Goal: Information Seeking & Learning: Compare options

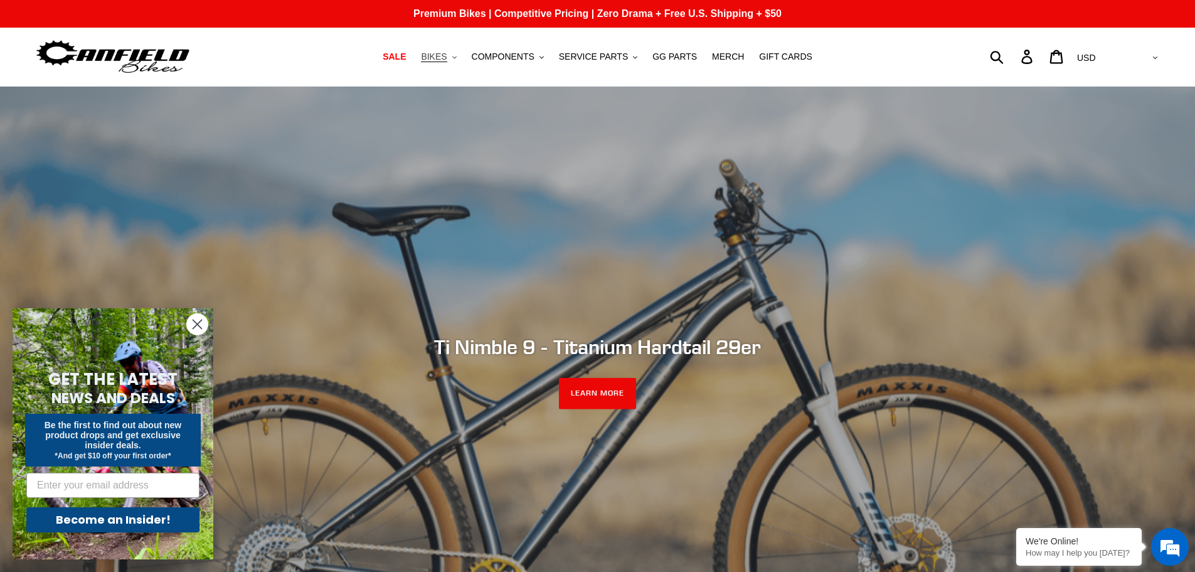
click at [447, 58] on span "BIKES" at bounding box center [434, 56] width 26 height 11
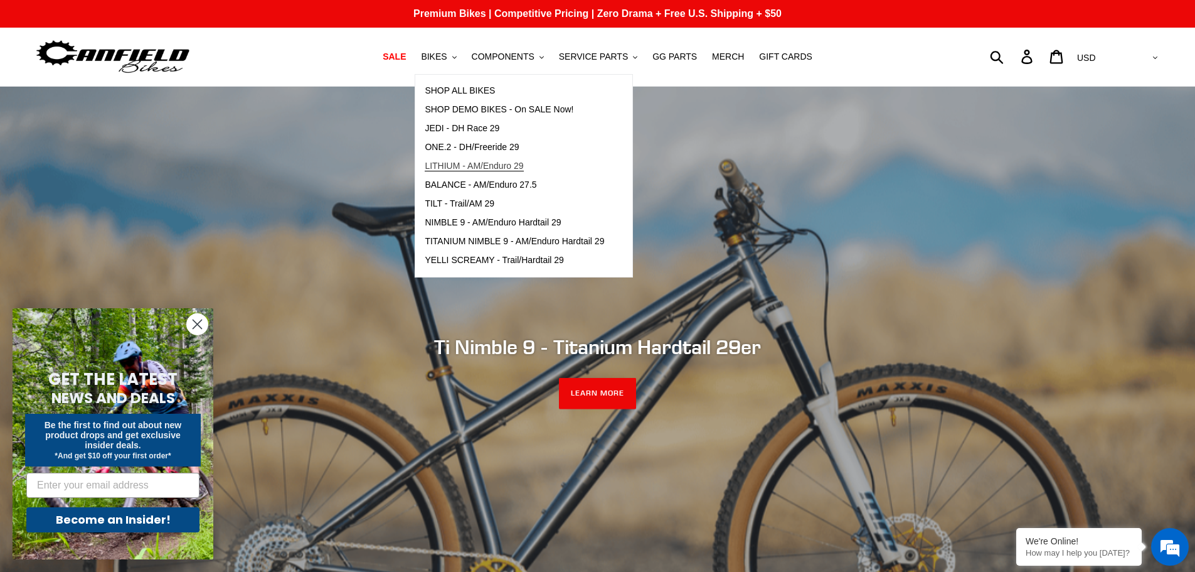
click at [456, 163] on span "LITHIUM - AM/Enduro 29" at bounding box center [474, 166] width 99 height 11
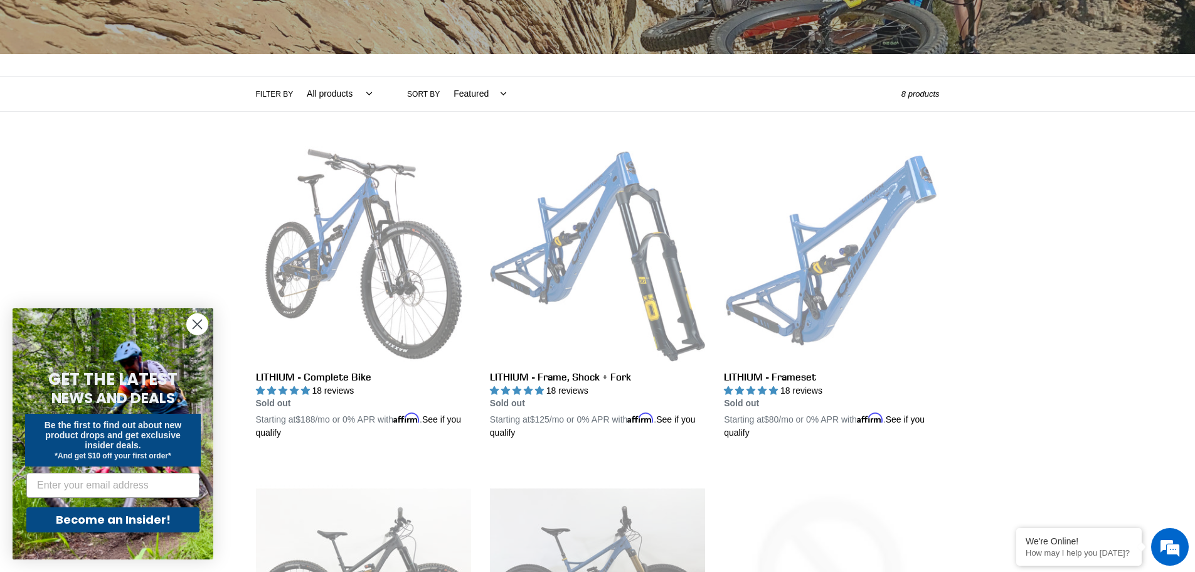
scroll to position [376, 0]
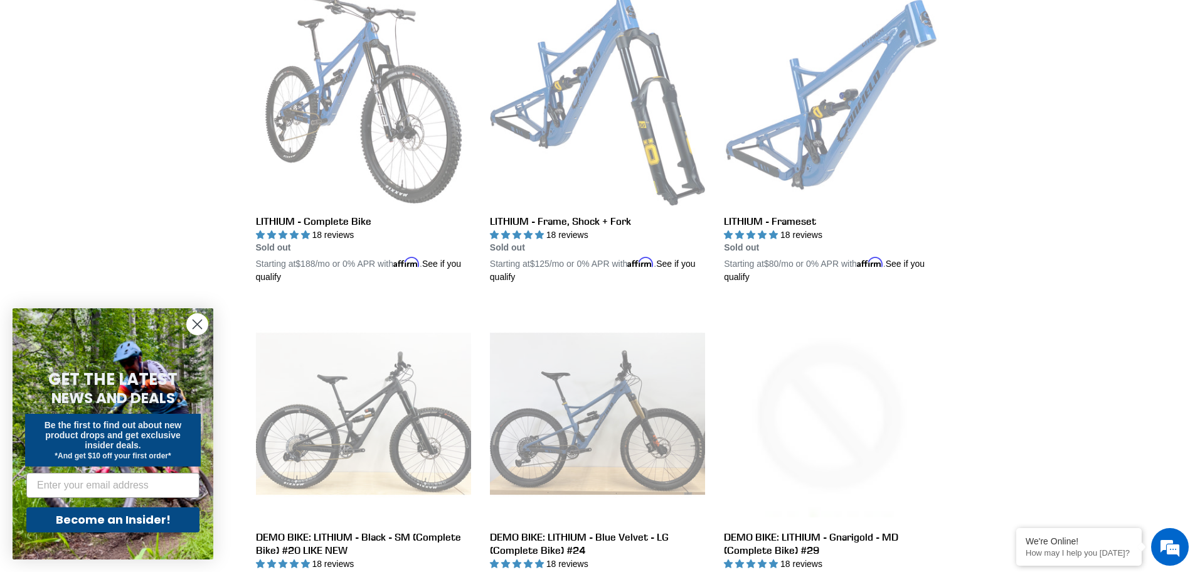
click at [1033, 256] on div "Collection: LITHIUM - AM/Enduro 29er Filter by All products 29er BFCM23 BFCM24 …" at bounding box center [597, 326] width 1195 height 1232
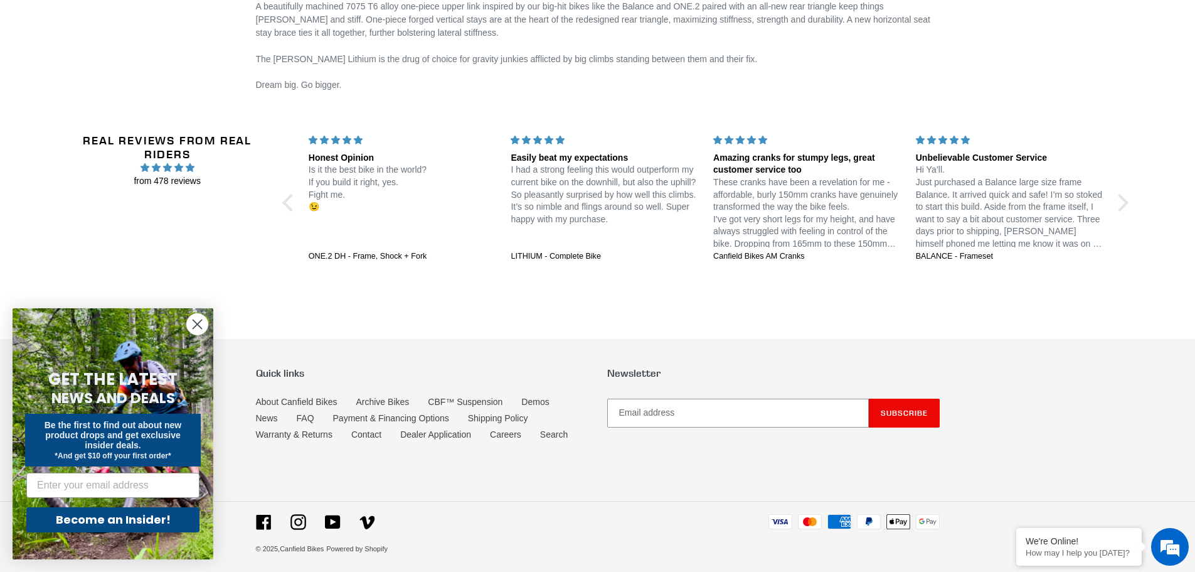
scroll to position [0, 0]
click at [260, 518] on icon at bounding box center [263, 521] width 14 height 14
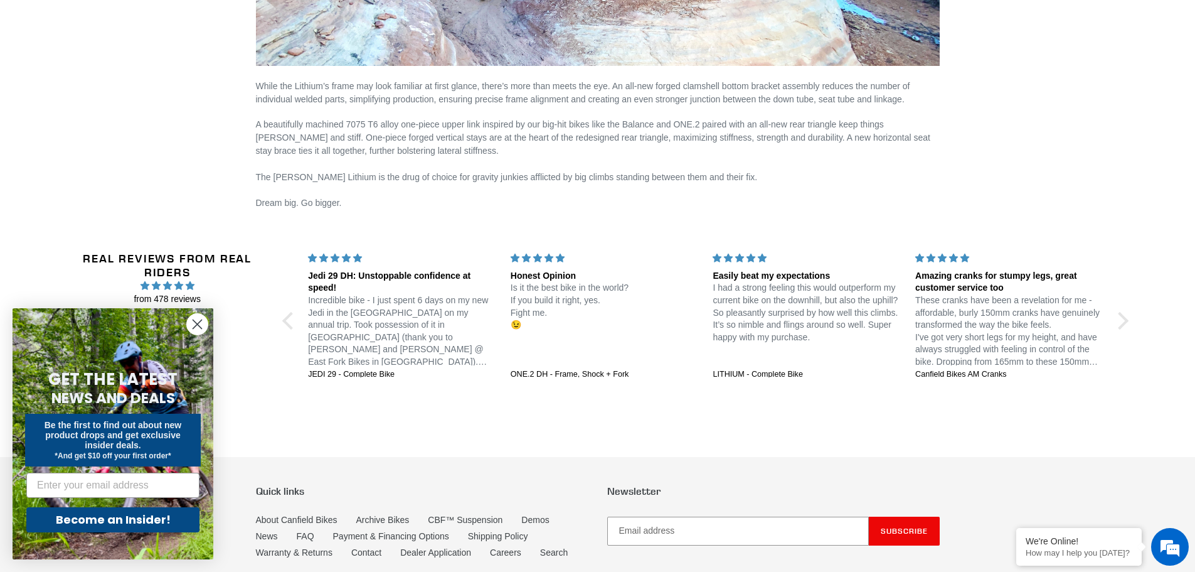
scroll to position [2455, 0]
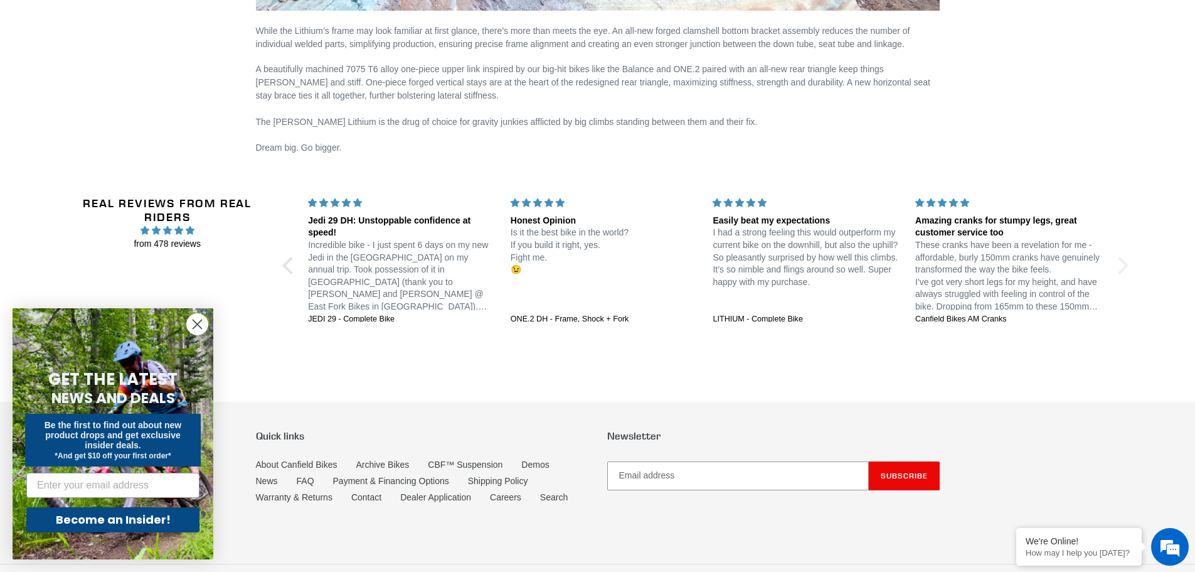
click at [1124, 258] on div at bounding box center [1120, 266] width 18 height 18
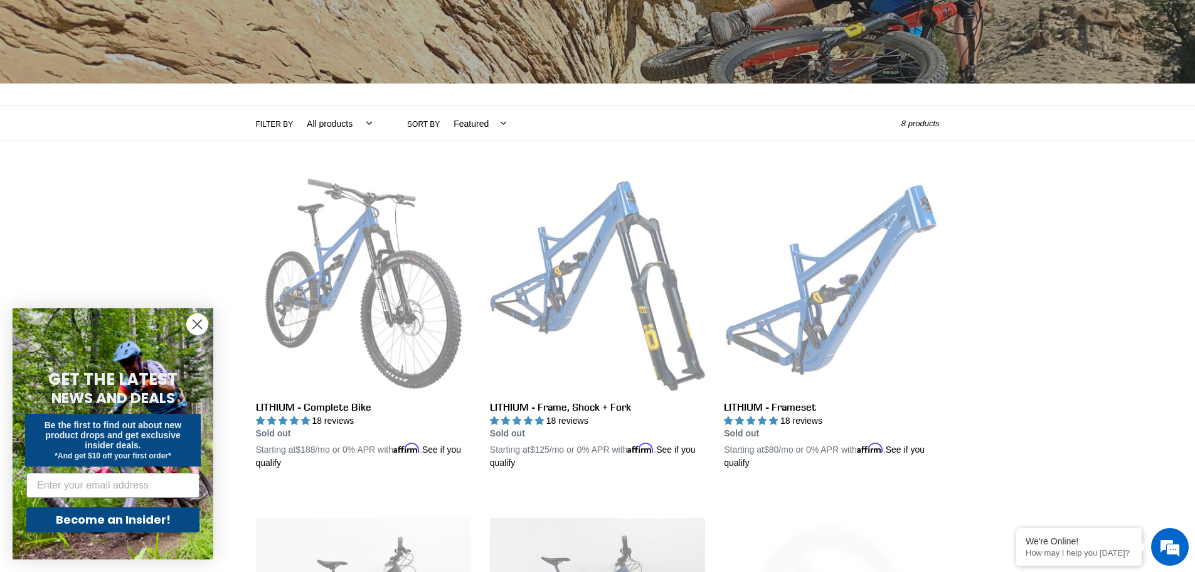
scroll to position [314, 0]
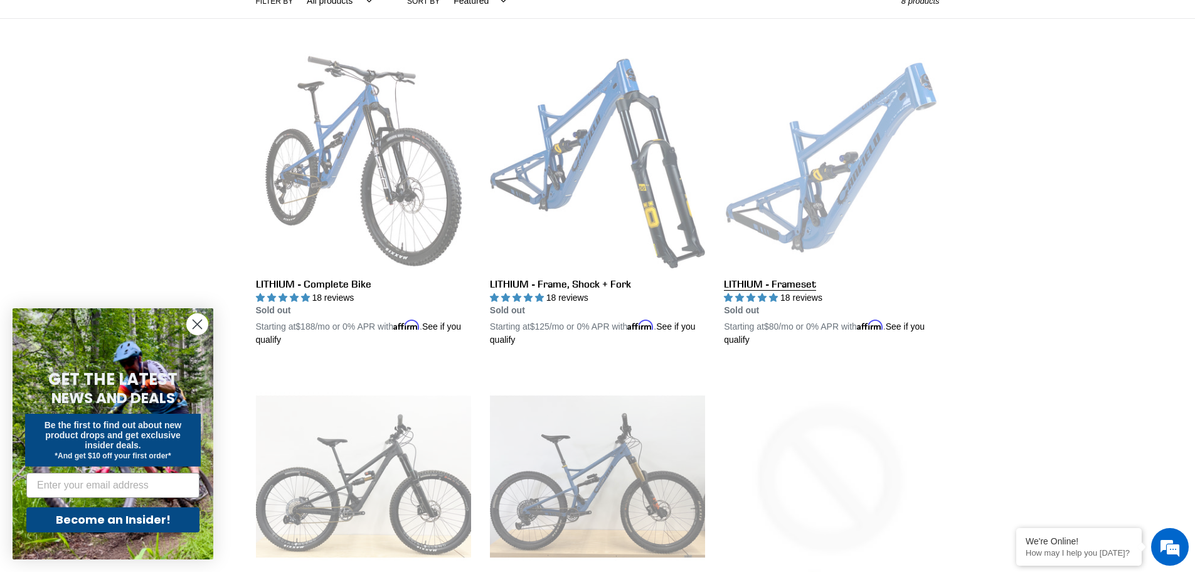
click at [762, 297] on link "LITHIUM - Frameset" at bounding box center [831, 200] width 215 height 294
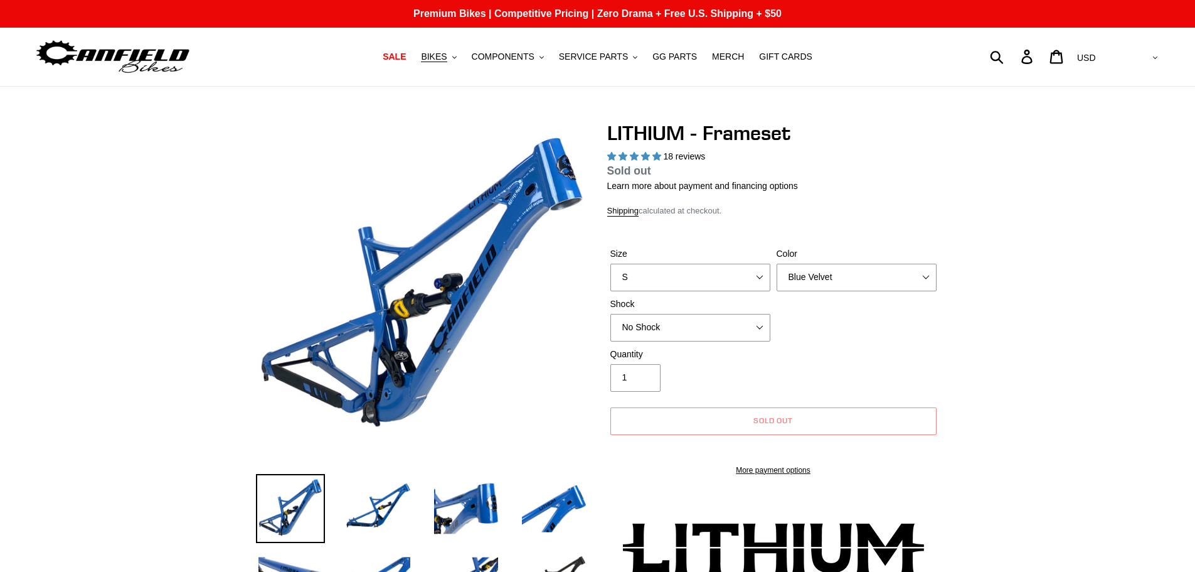
select select "highest-rating"
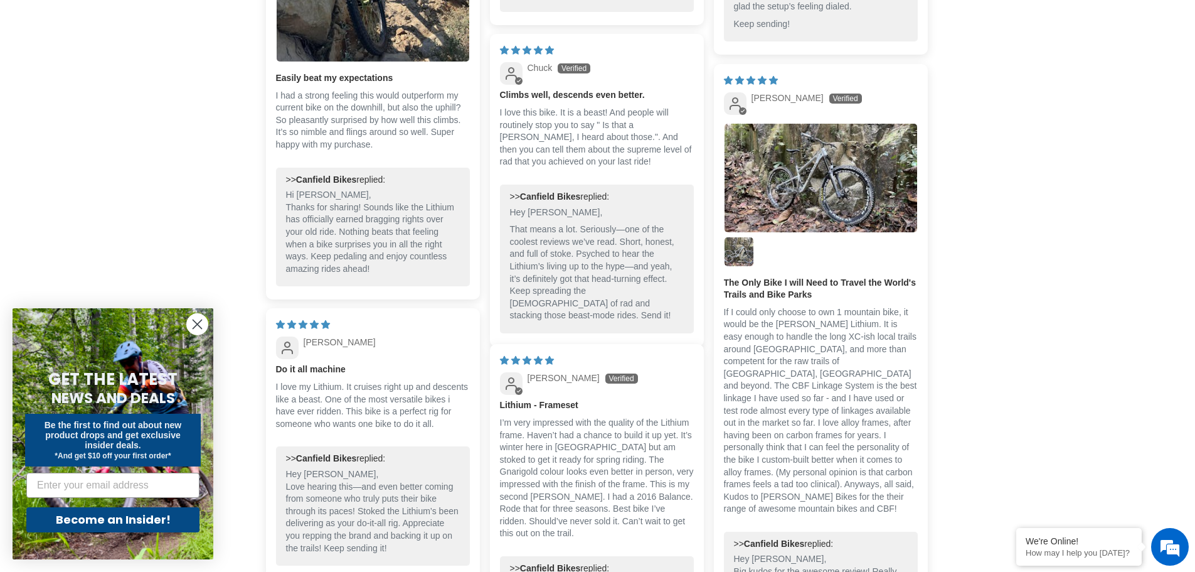
scroll to position [3137, 0]
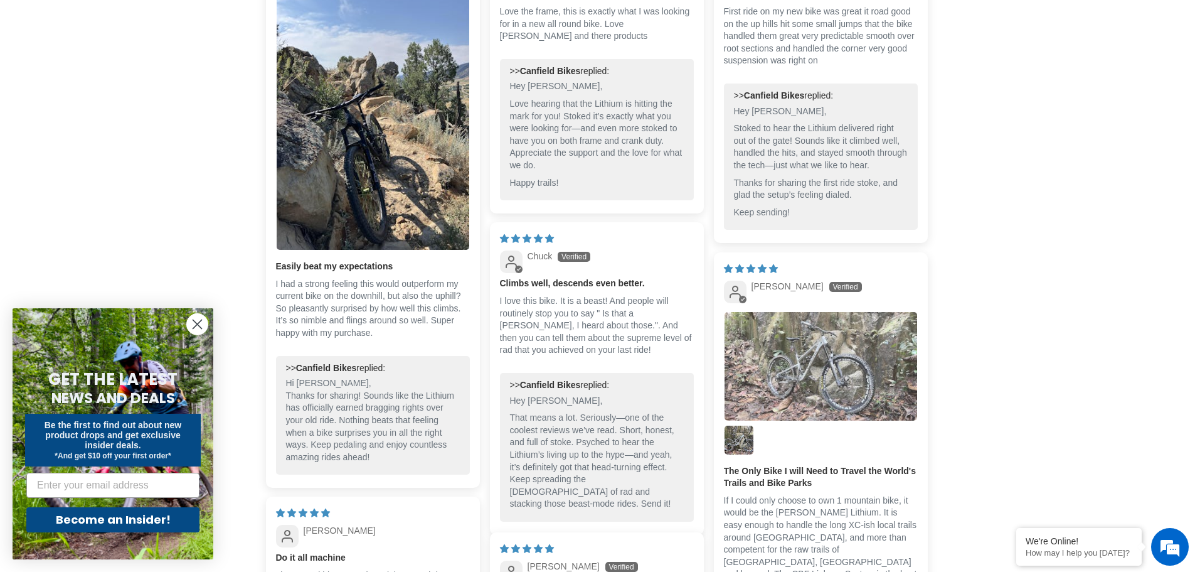
click at [818, 313] on img "Link to user picture 1" at bounding box center [821, 366] width 193 height 109
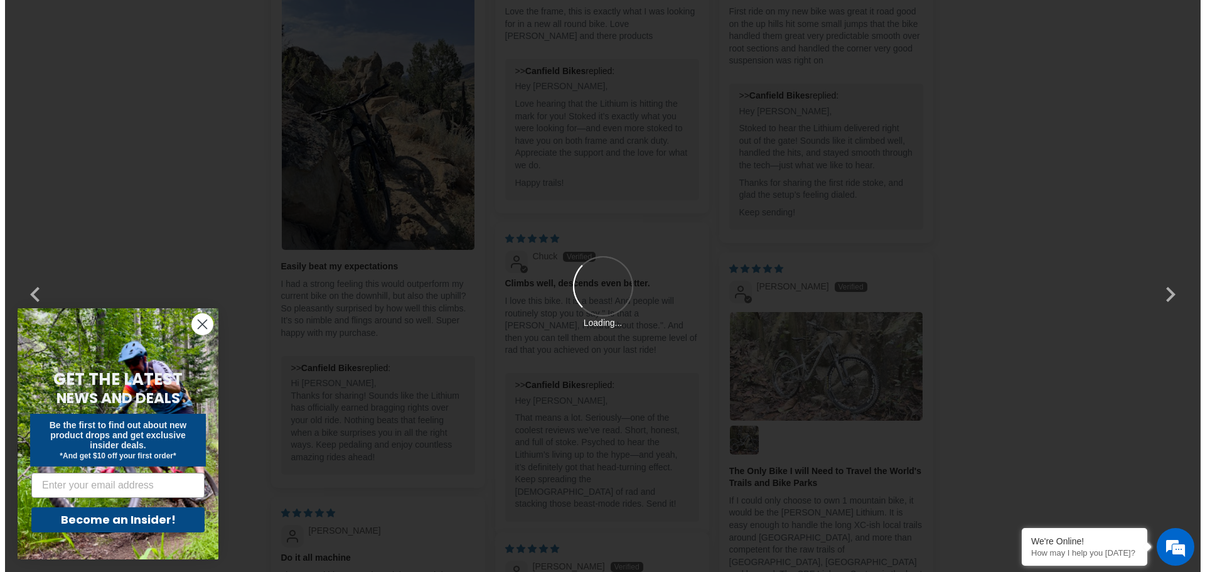
scroll to position [0, 0]
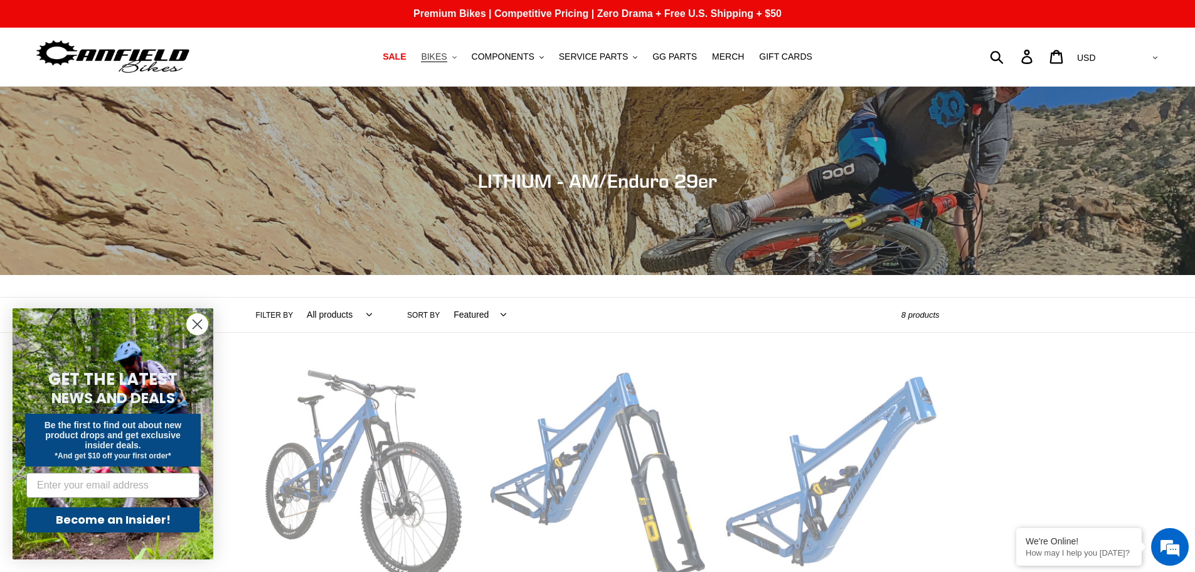
click at [447, 57] on span "BIKES" at bounding box center [434, 56] width 26 height 11
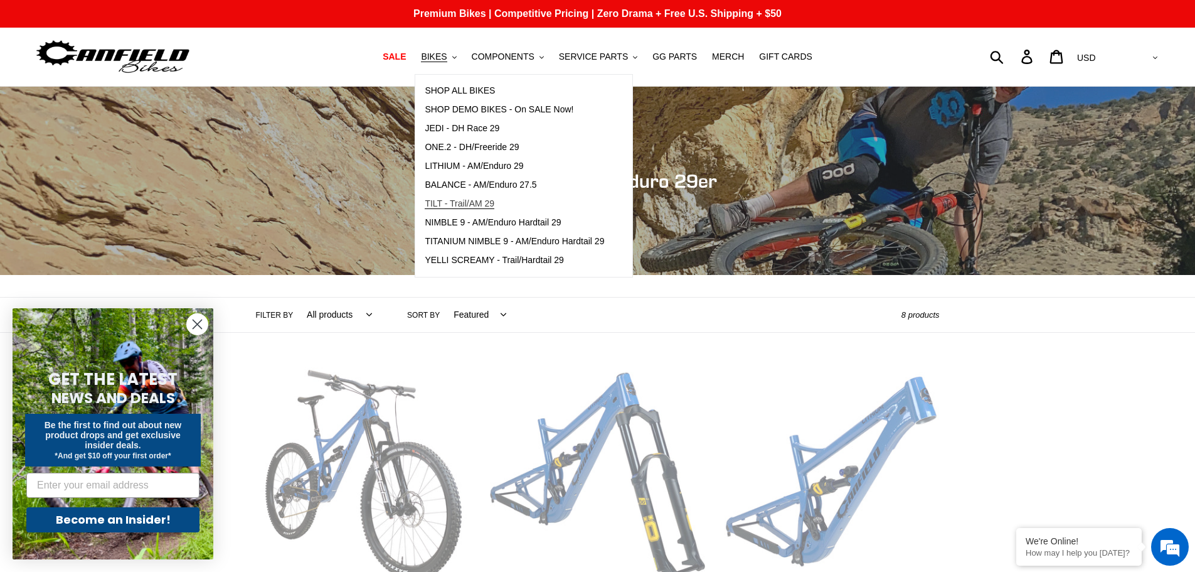
click at [469, 201] on span "TILT - Trail/AM 29" at bounding box center [460, 203] width 70 height 11
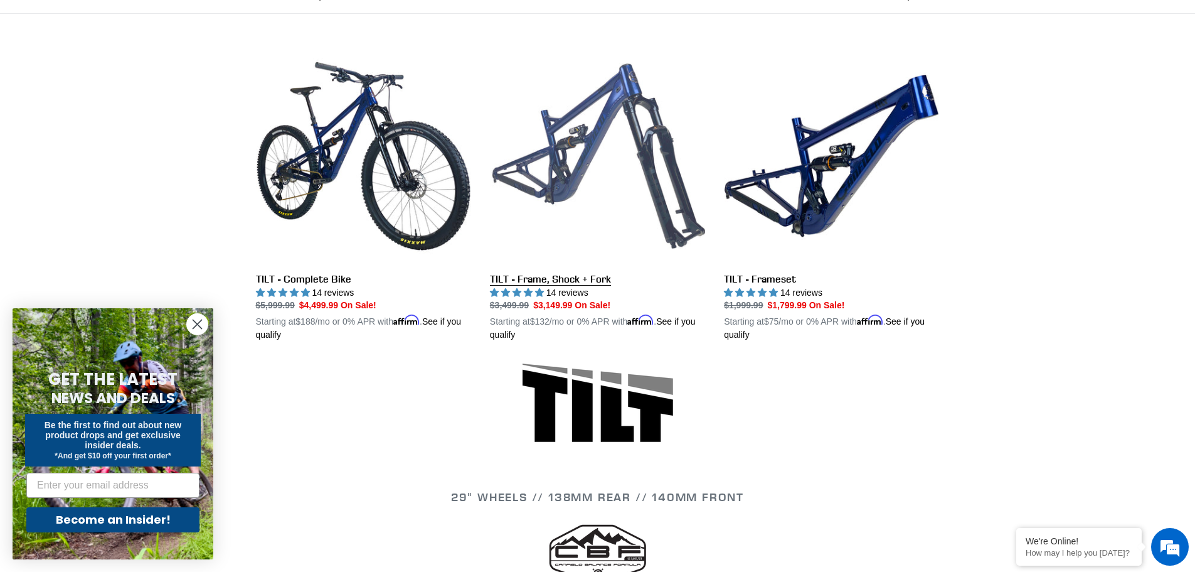
scroll to position [439, 0]
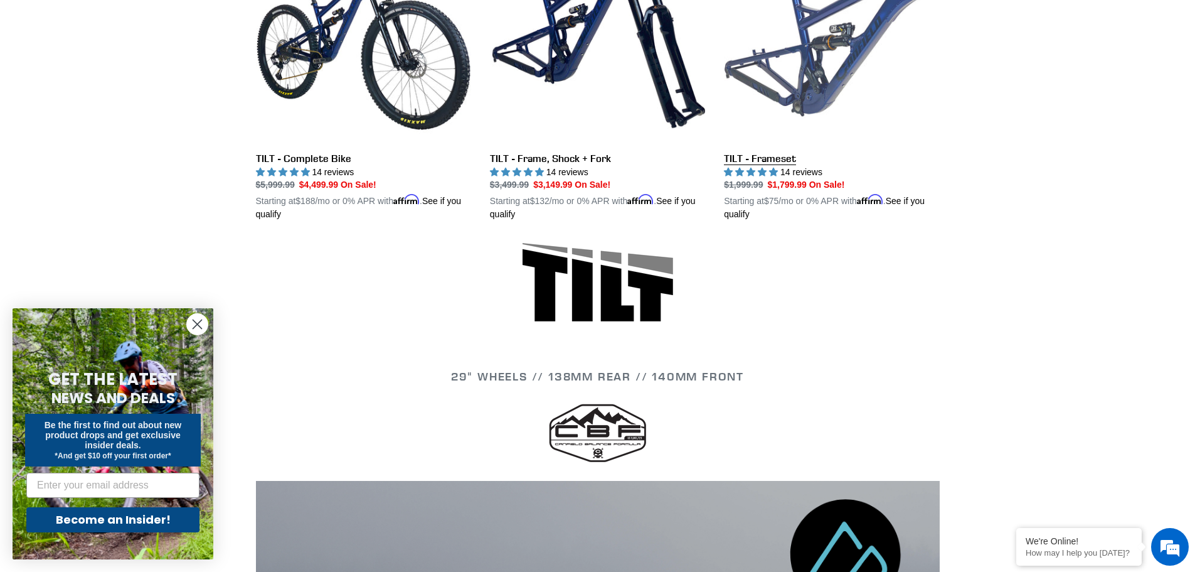
click at [811, 93] on link "TILT - Frameset" at bounding box center [831, 75] width 215 height 294
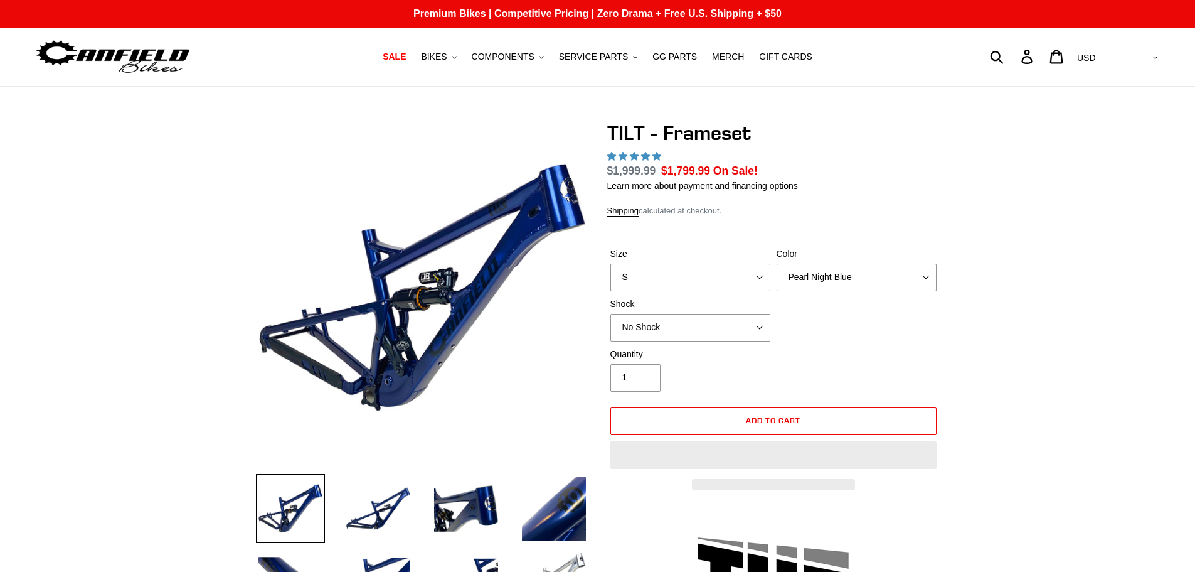
select select "highest-rating"
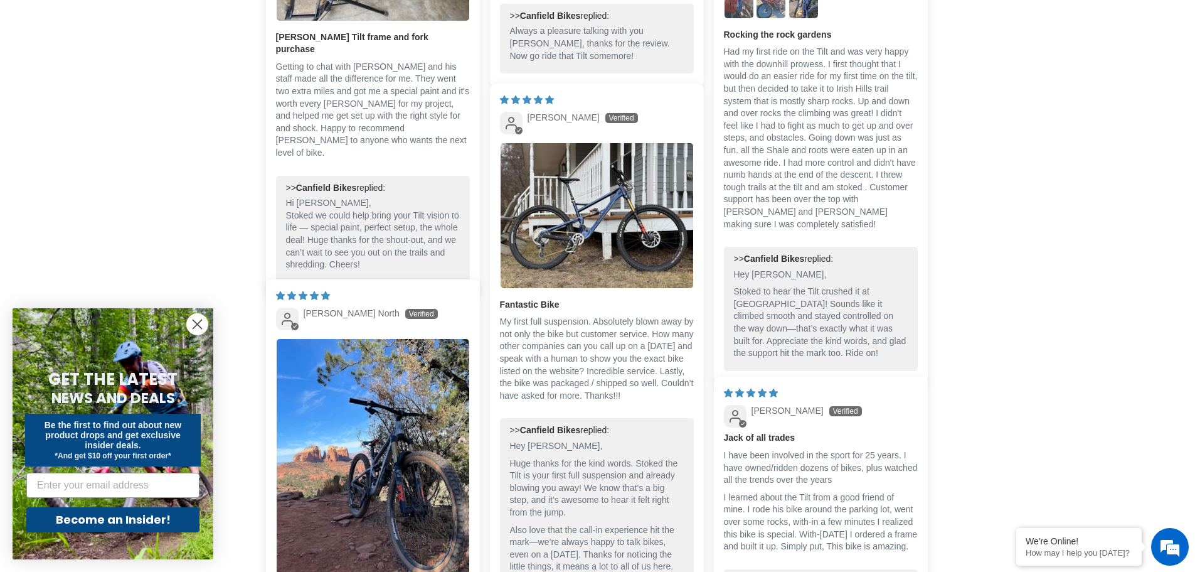
scroll to position [2321, 0]
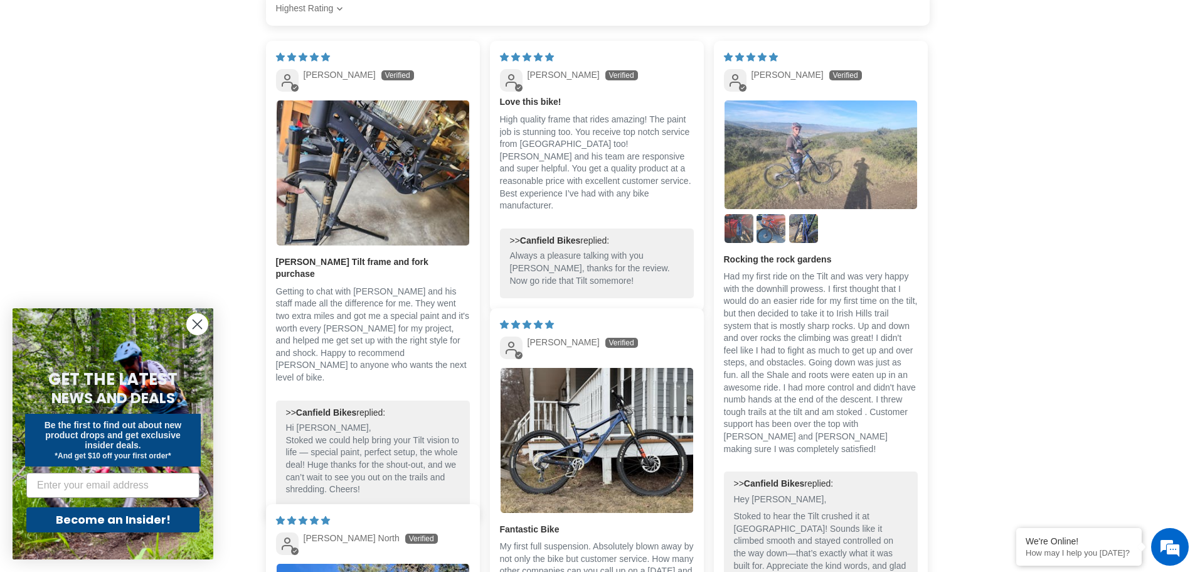
click at [799, 155] on img "Link to user picture 1" at bounding box center [821, 154] width 193 height 109
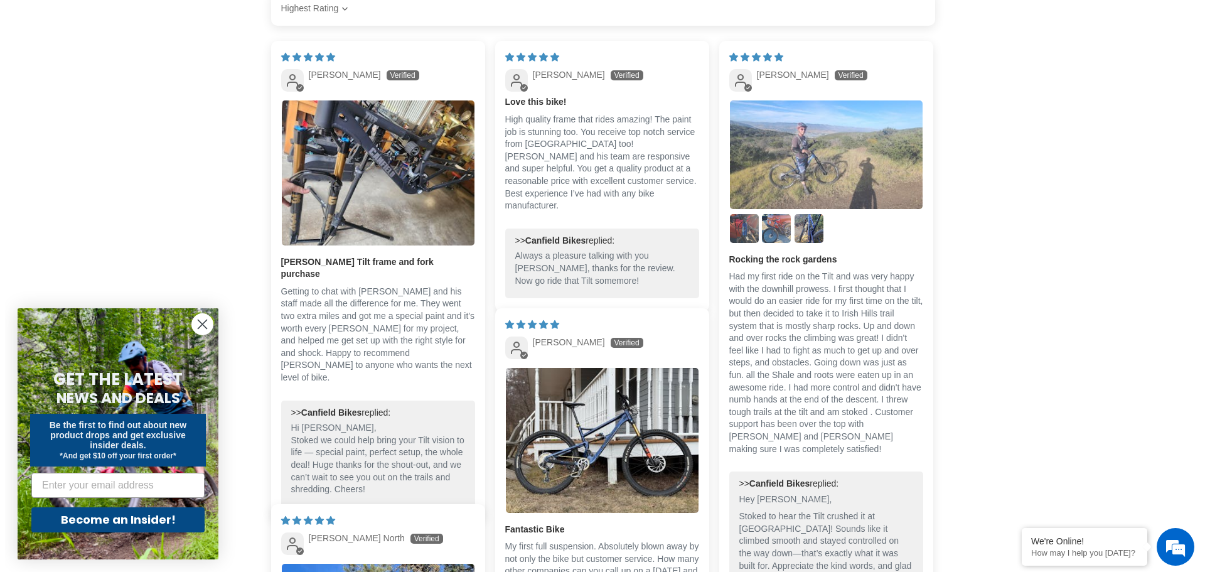
scroll to position [0, 0]
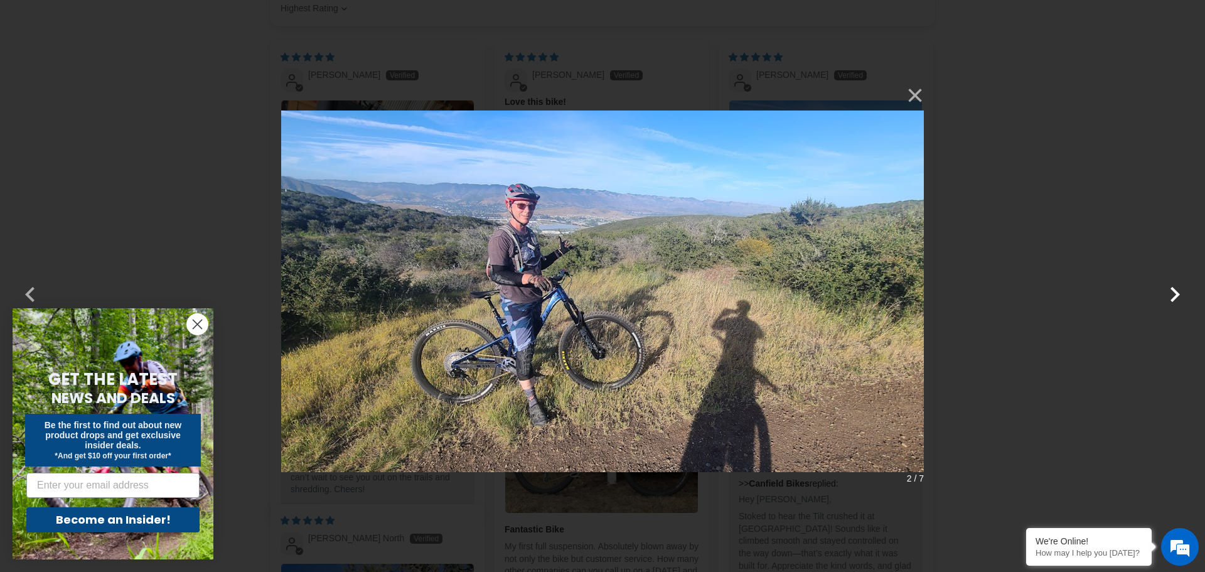
click at [1176, 299] on button "button" at bounding box center [1174, 286] width 30 height 30
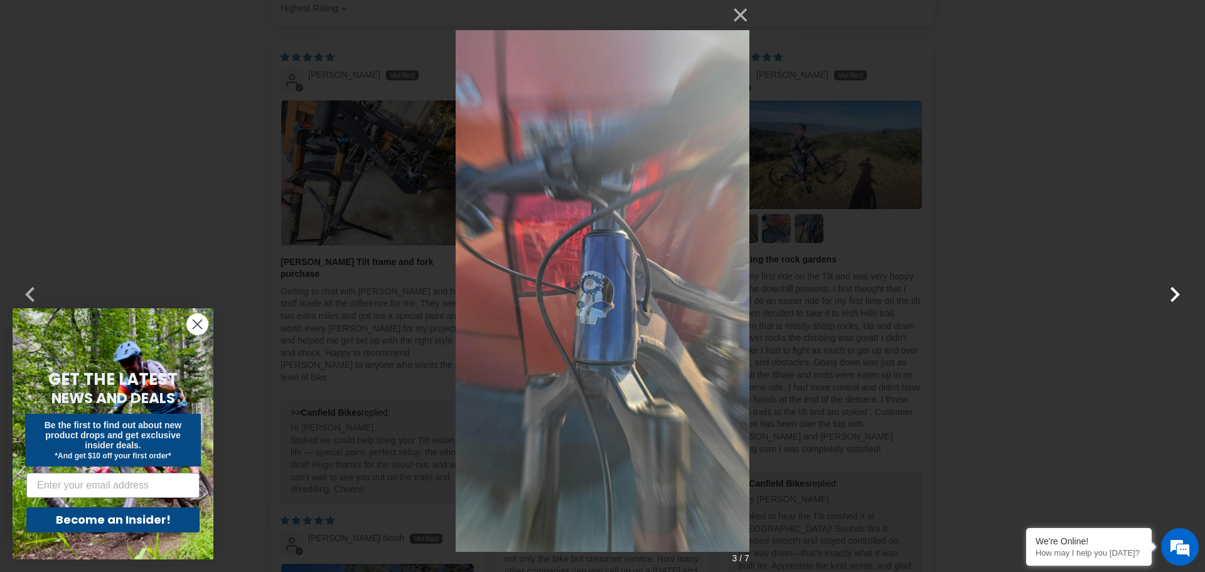
click at [1175, 299] on button "button" at bounding box center [1174, 286] width 30 height 30
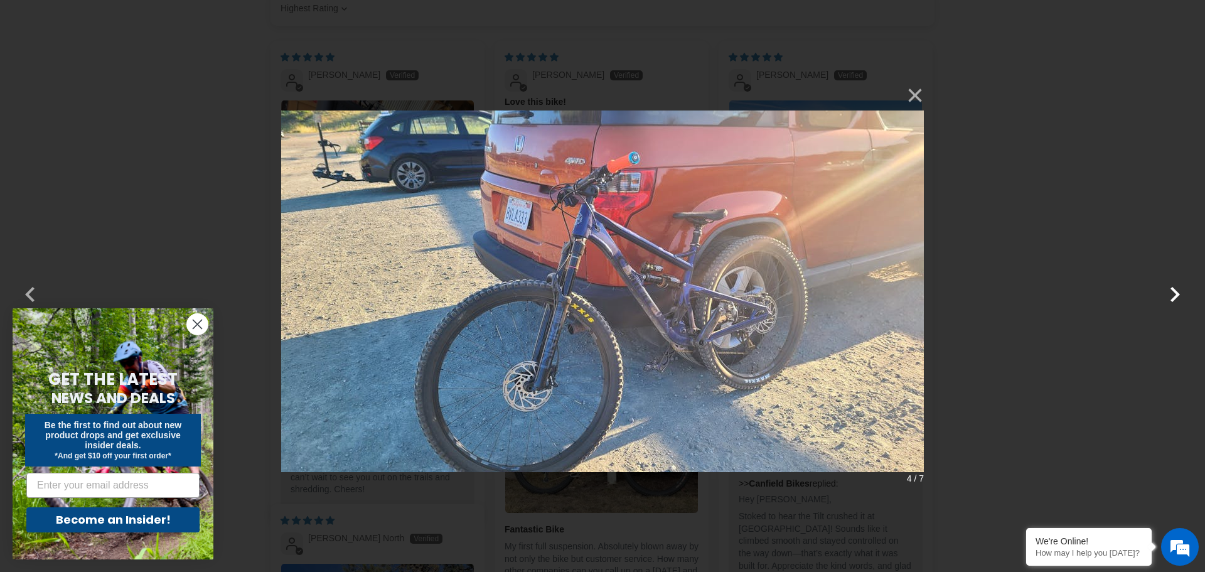
click at [1175, 299] on button "button" at bounding box center [1174, 286] width 30 height 30
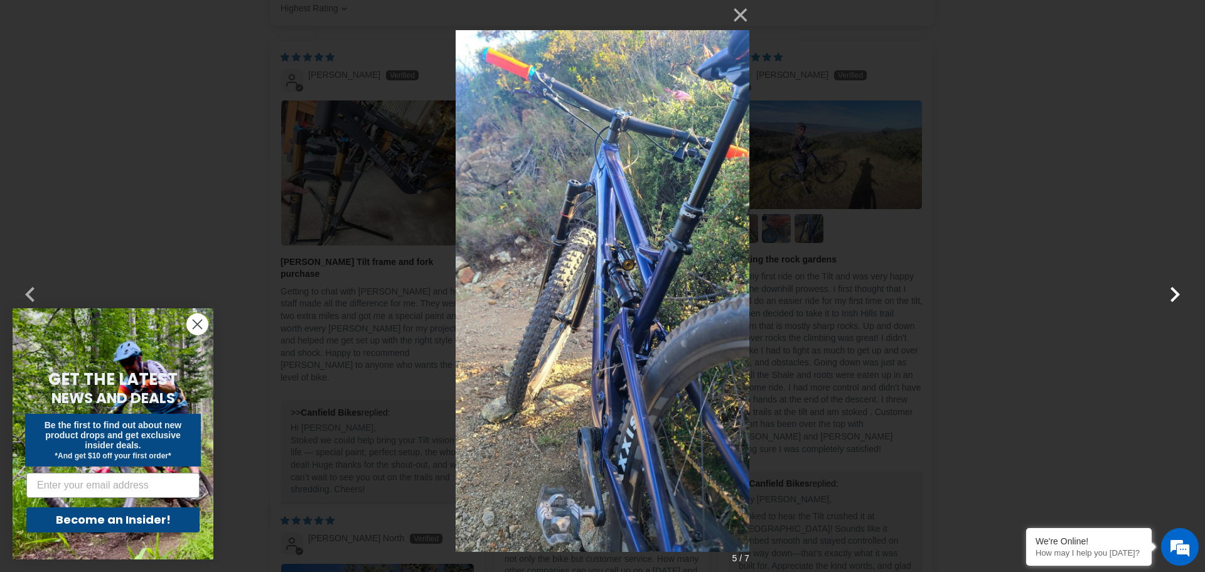
click at [1175, 299] on button "button" at bounding box center [1174, 286] width 30 height 30
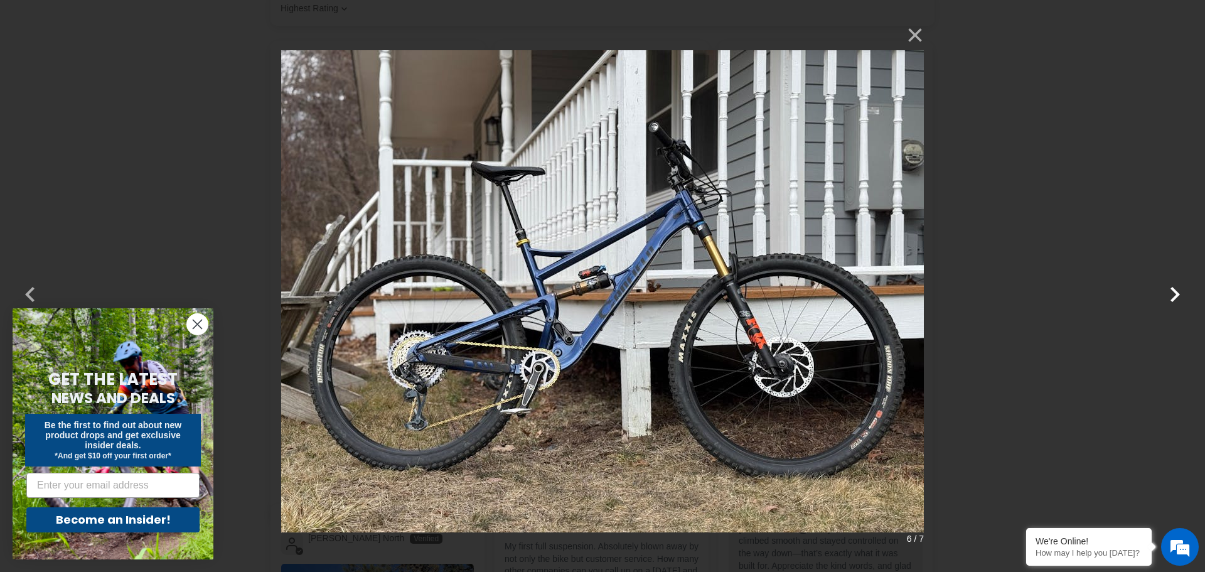
click at [1173, 297] on button "button" at bounding box center [1174, 286] width 30 height 30
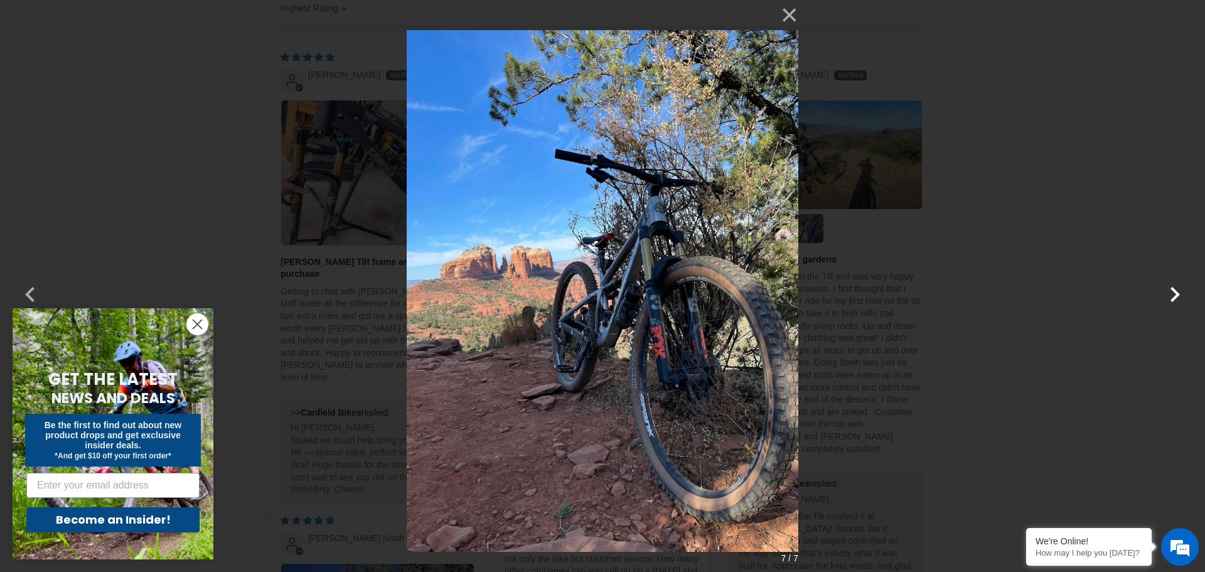
click at [1173, 297] on button "button" at bounding box center [1174, 286] width 30 height 30
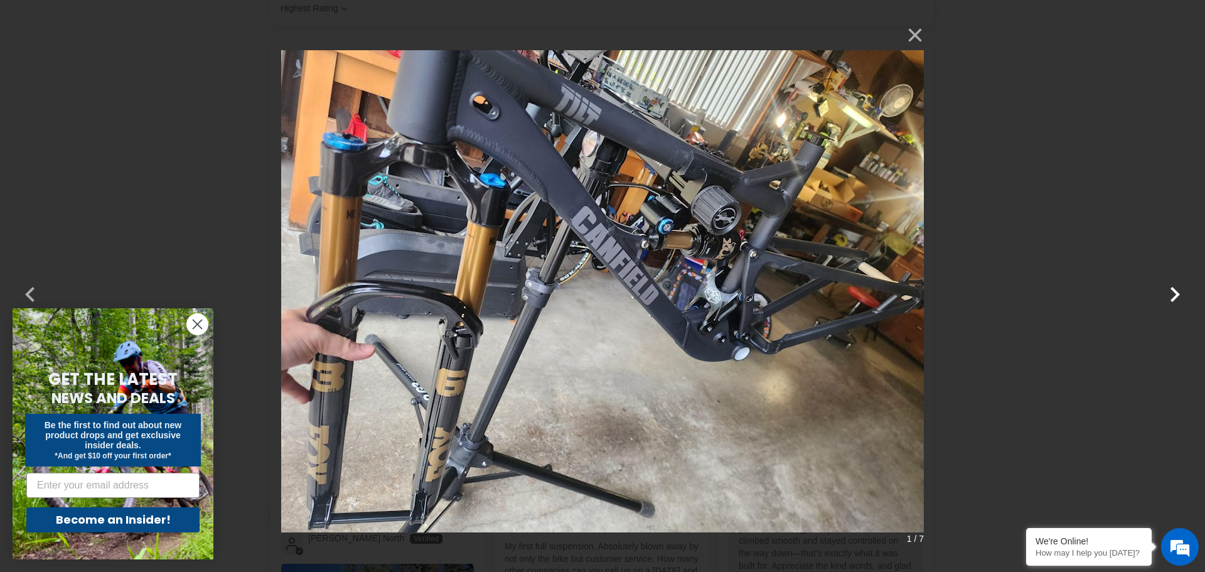
click at [1173, 297] on button "button" at bounding box center [1174, 286] width 30 height 30
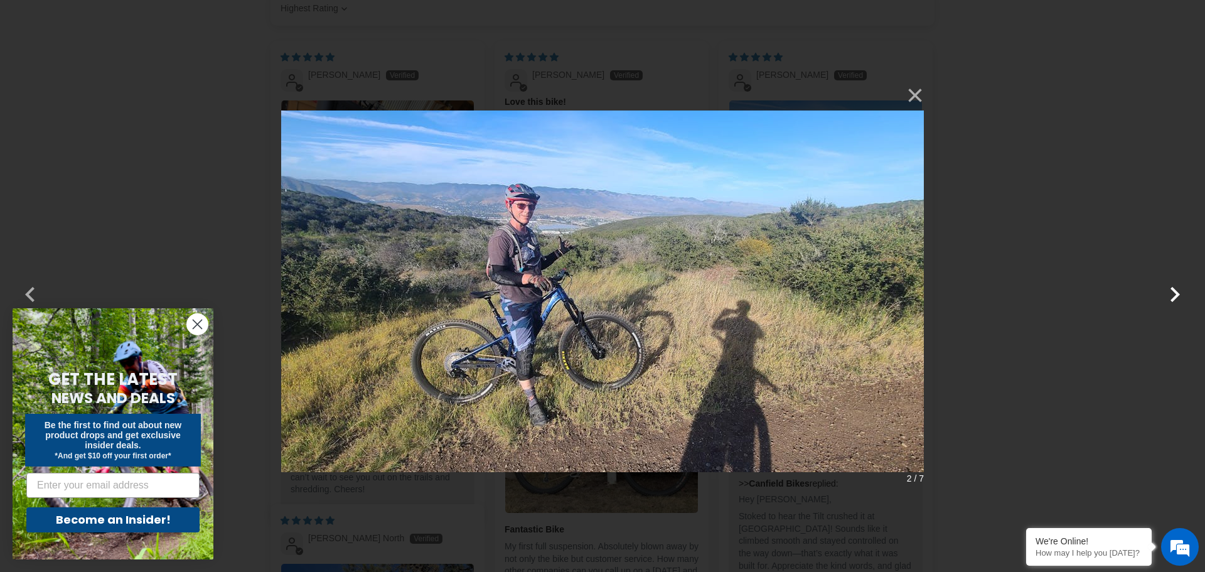
click at [1173, 297] on button "button" at bounding box center [1174, 286] width 30 height 30
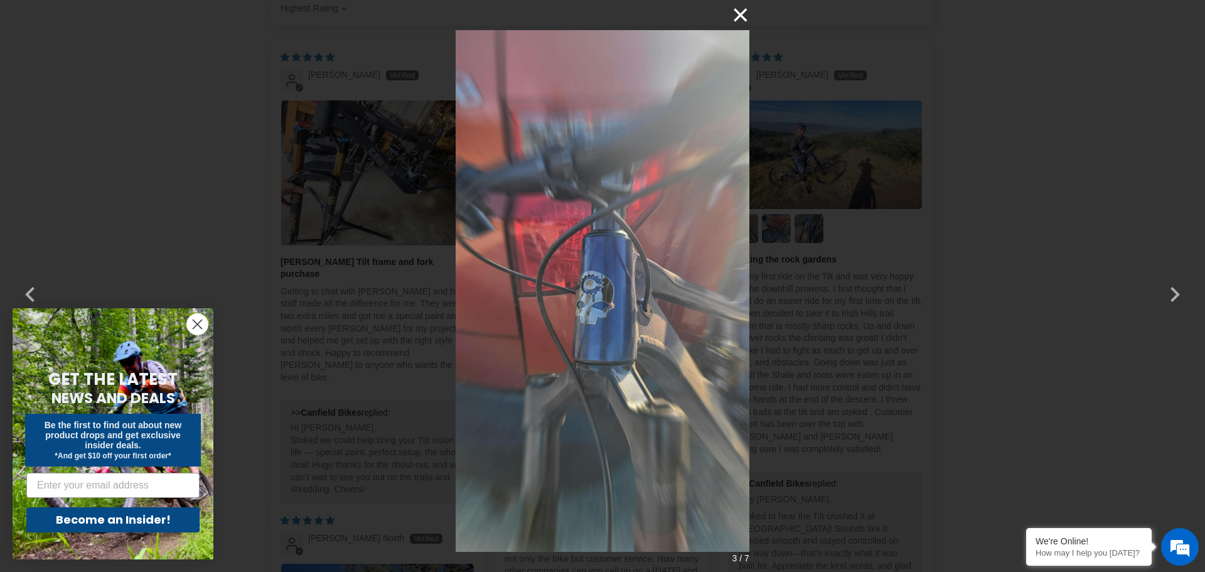
click at [735, 15] on button "×" at bounding box center [734, 15] width 30 height 30
